Goal: Find contact information: Find contact information

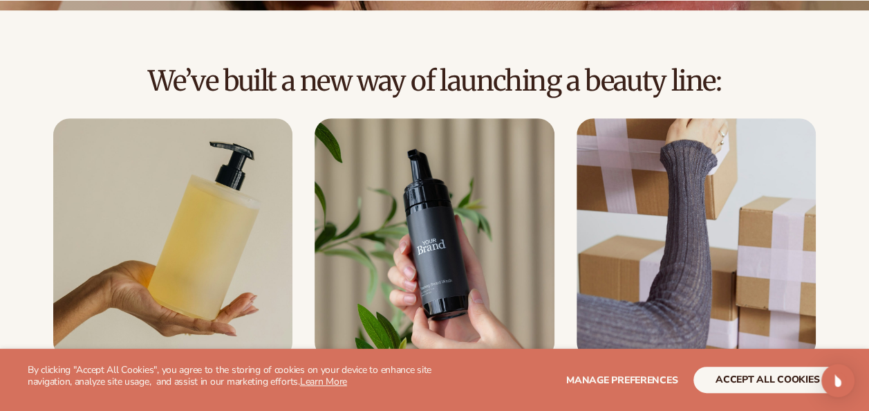
scroll to position [277, 0]
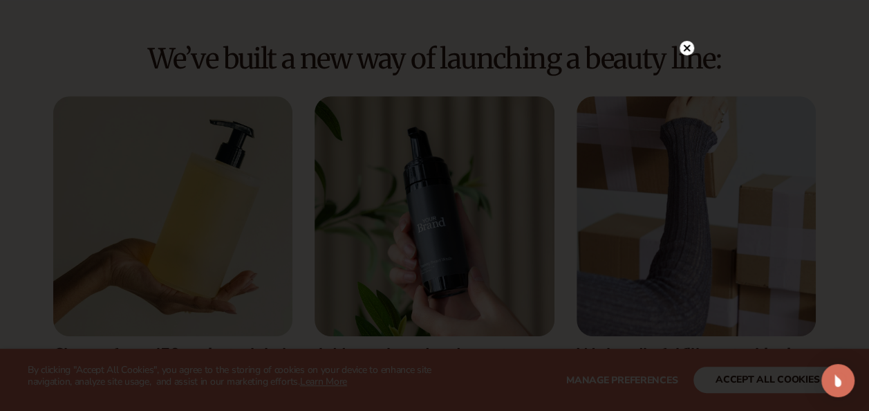
click at [691, 46] on circle at bounding box center [687, 48] width 15 height 15
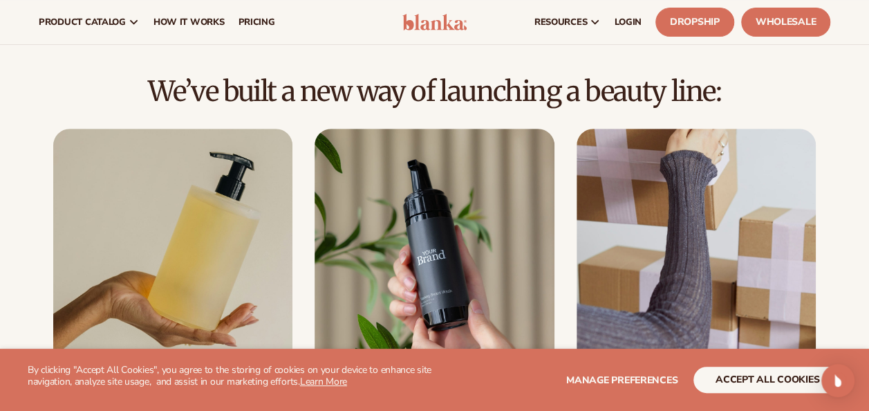
scroll to position [553, 0]
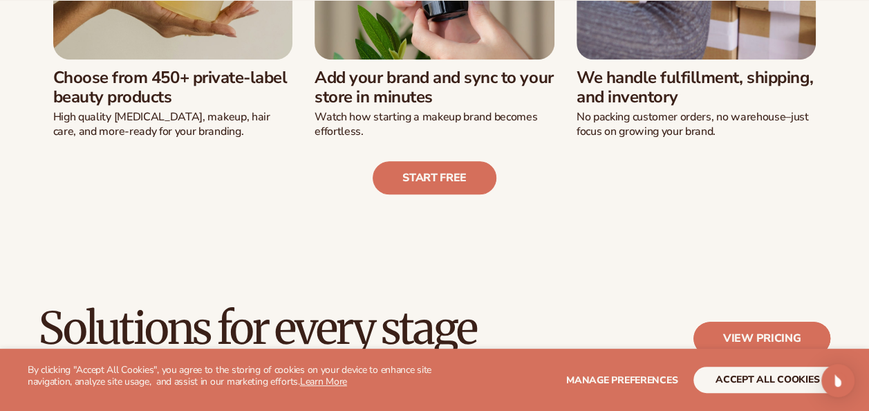
click at [766, 335] on link "View pricing" at bounding box center [762, 338] width 137 height 33
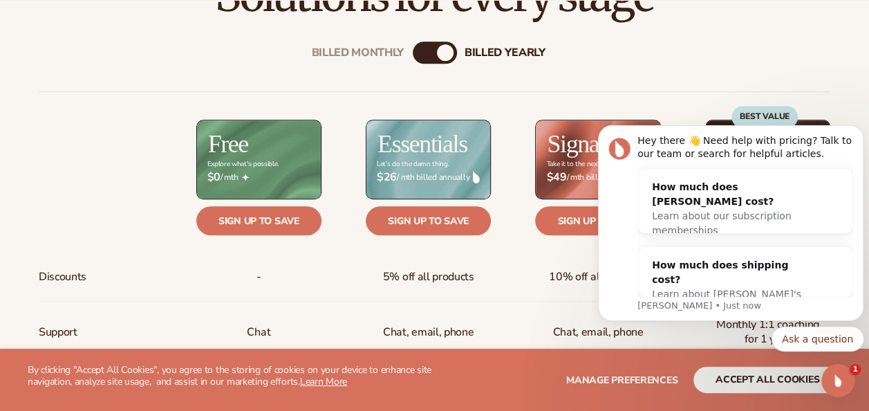
click at [862, 129] on icon "Dismiss notification" at bounding box center [860, 129] width 8 height 8
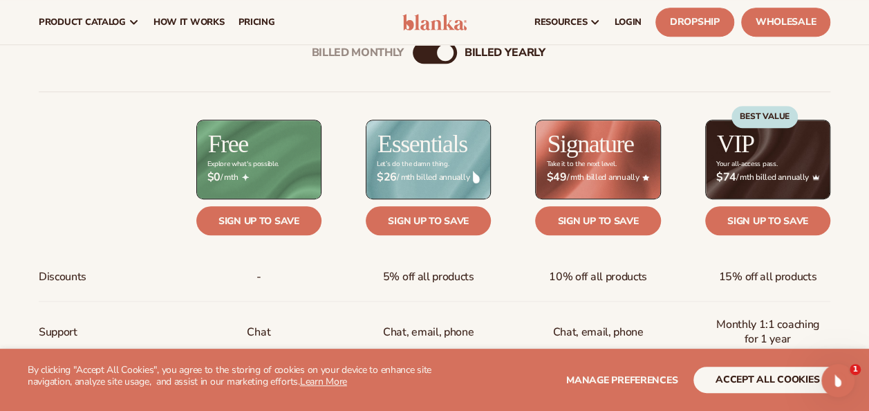
scroll to position [415, 0]
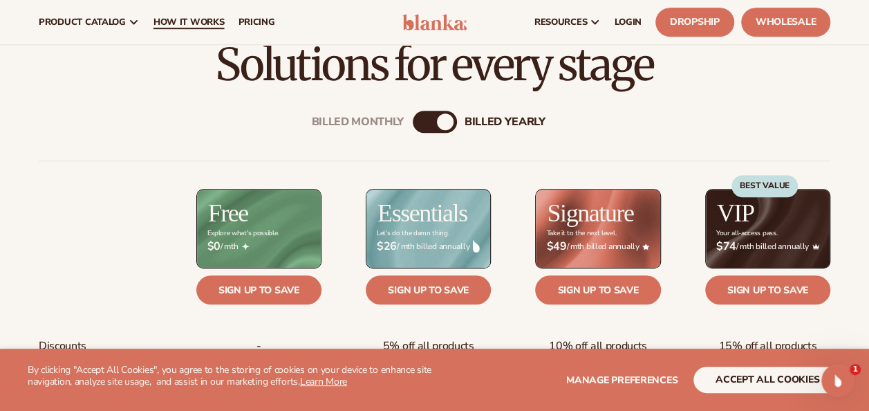
click at [196, 26] on span "How It Works" at bounding box center [189, 22] width 71 height 11
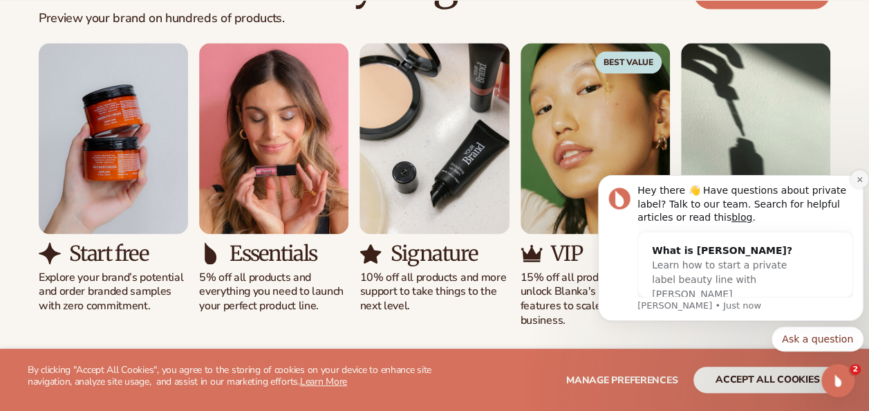
click at [857, 180] on icon "Dismiss notification" at bounding box center [860, 180] width 8 height 8
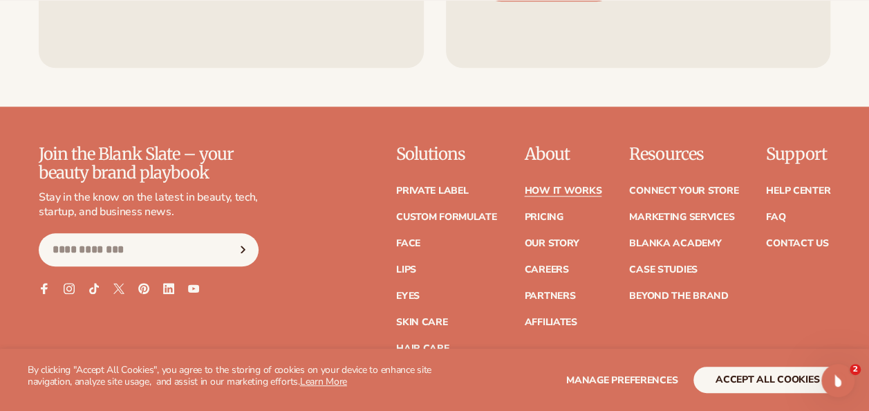
scroll to position [3319, 0]
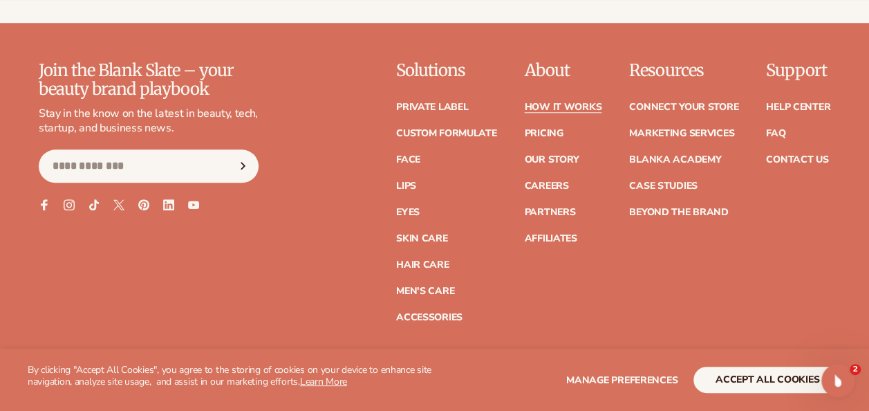
click at [793, 116] on div "Support Help Center FAQ Contact Us" at bounding box center [798, 192] width 64 height 260
click at [793, 155] on link "Contact Us" at bounding box center [797, 160] width 62 height 10
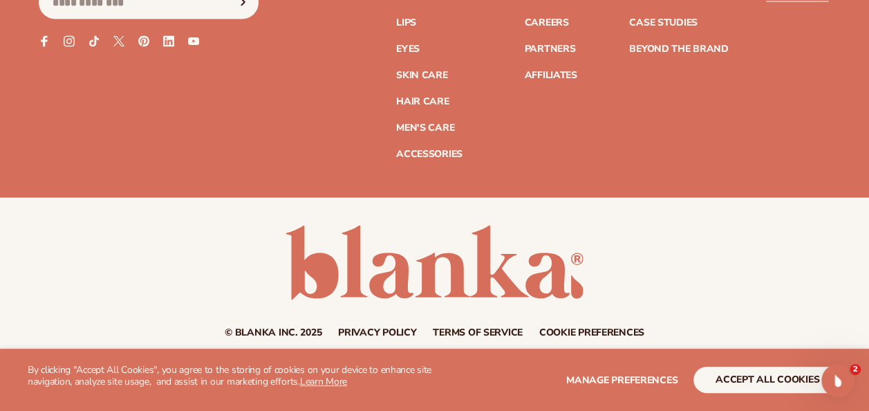
scroll to position [1418, 0]
